Goal: Contribute content

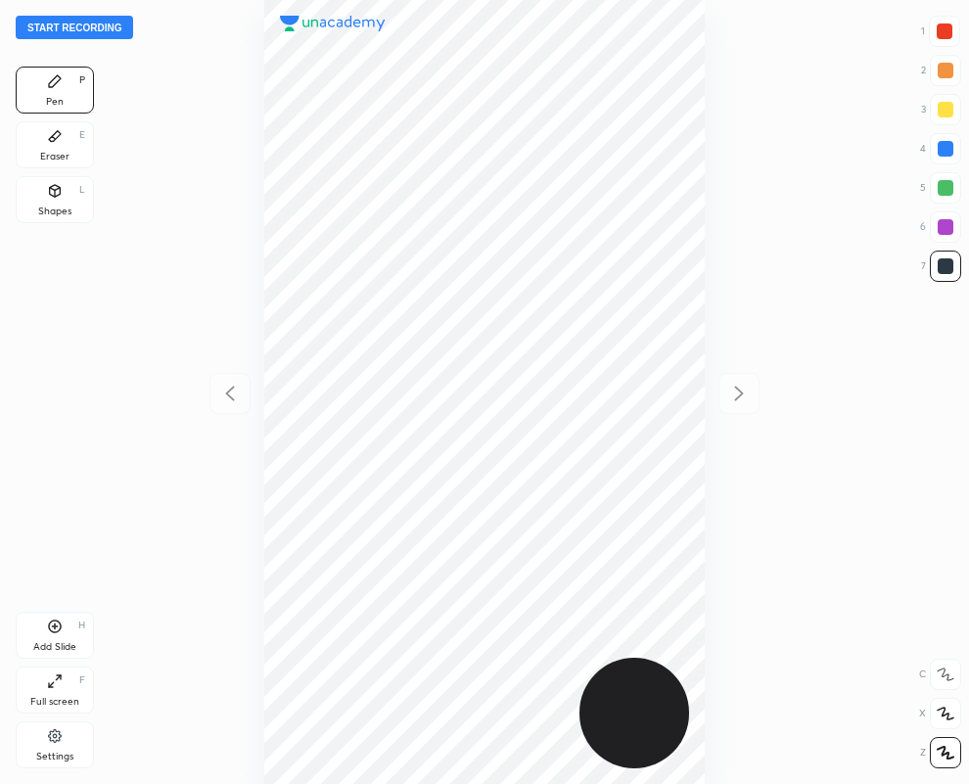
scroll to position [784, 656]
click at [947, 153] on div at bounding box center [946, 149] width 16 height 16
drag, startPoint x: 55, startPoint y: 139, endPoint x: 258, endPoint y: 300, distance: 258.6
click at [56, 142] on icon at bounding box center [55, 136] width 16 height 16
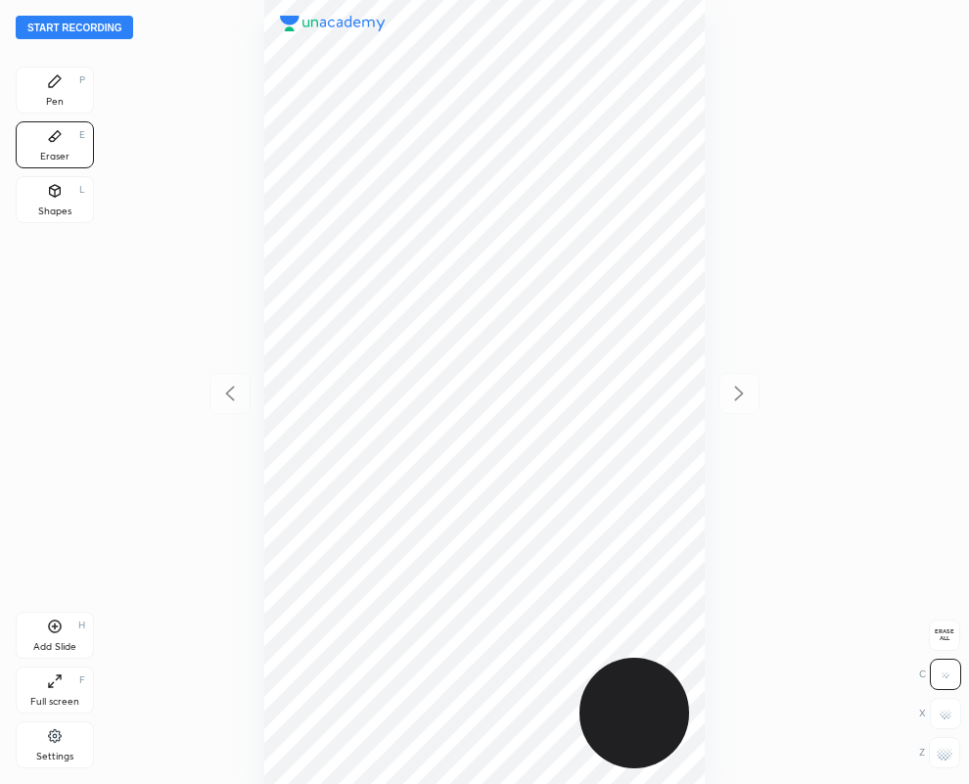
click at [953, 769] on div "Z" at bounding box center [939, 752] width 41 height 31
click at [951, 759] on rect at bounding box center [952, 758] width 2 height 2
click at [57, 93] on div "Pen P" at bounding box center [55, 90] width 78 height 47
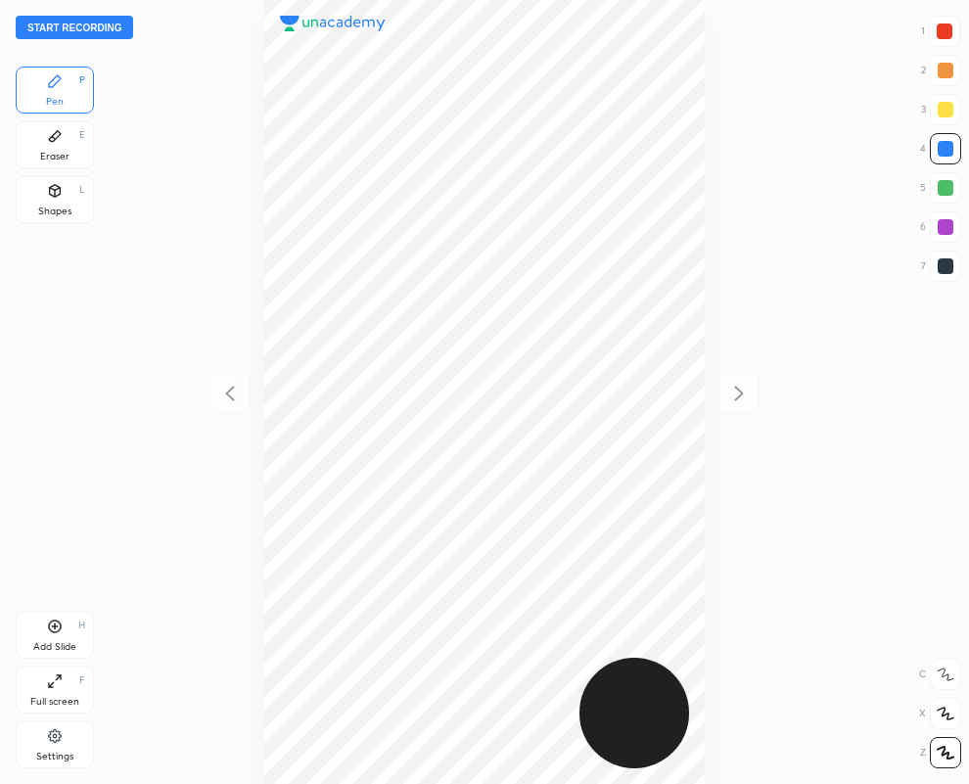
drag, startPoint x: 946, startPoint y: 34, endPoint x: 909, endPoint y: 37, distance: 37.3
click at [943, 34] on div at bounding box center [945, 32] width 16 height 16
click at [947, 225] on div at bounding box center [946, 227] width 16 height 16
click at [87, 29] on button "Start recording" at bounding box center [75, 28] width 118 height 24
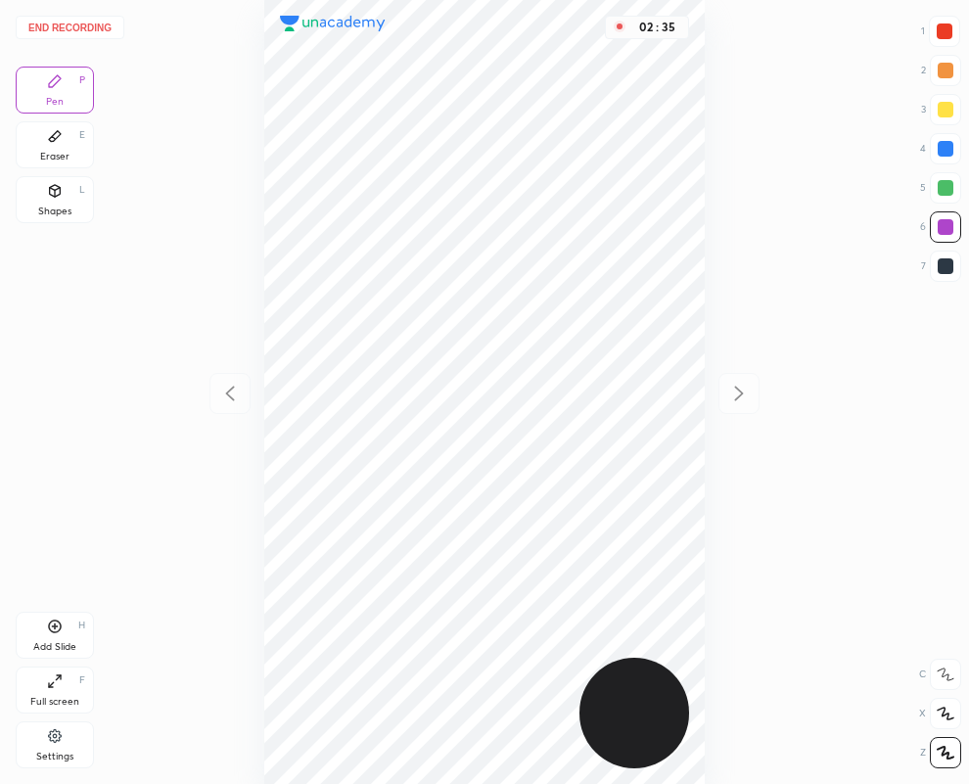
click at [77, 26] on button "End recording" at bounding box center [70, 28] width 109 height 24
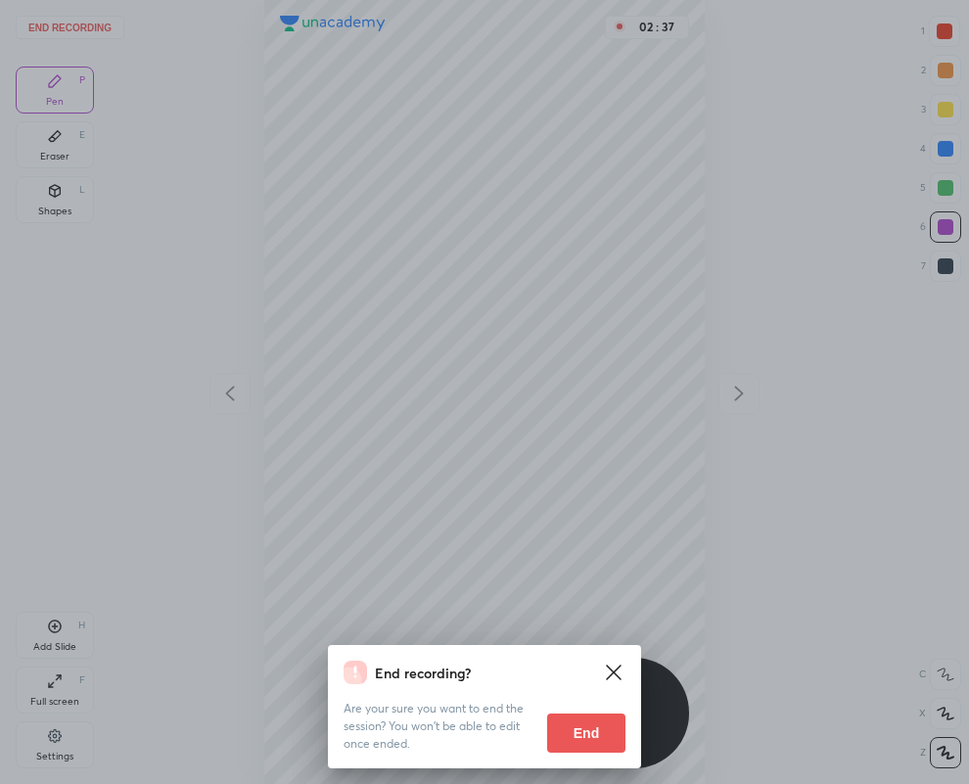
click at [595, 728] on button "End" at bounding box center [586, 733] width 78 height 39
